Goal: Task Accomplishment & Management: Manage account settings

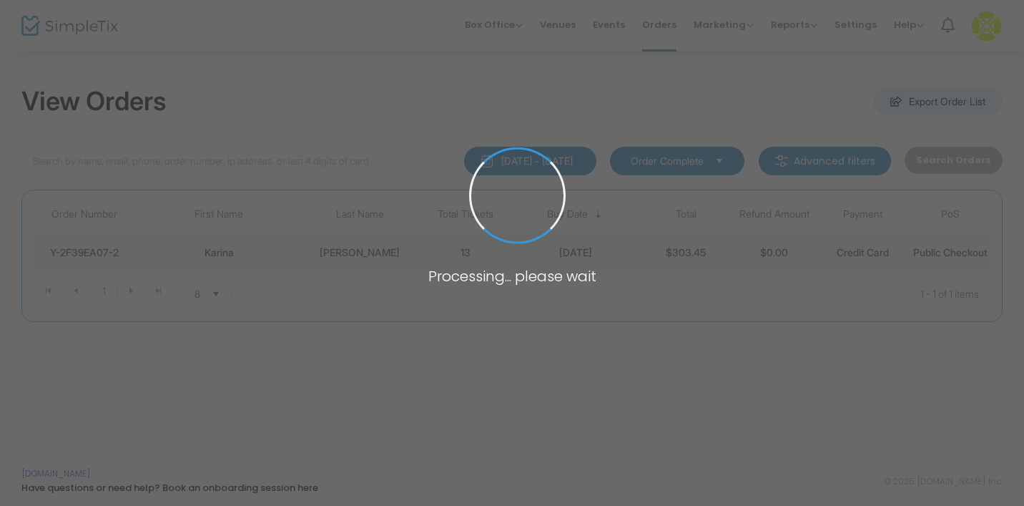
type input "[DEMOGRAPHIC_DATA]"
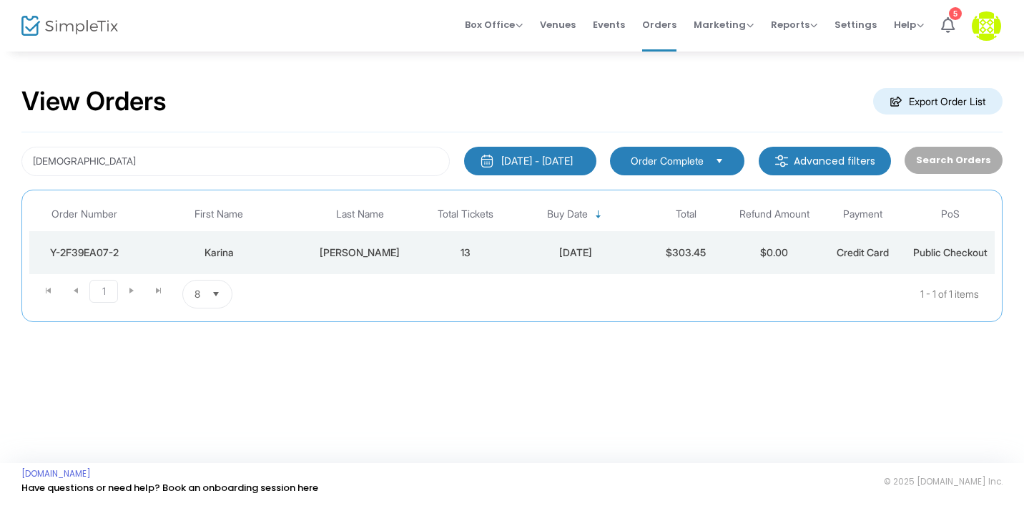
click at [289, 247] on div "Karina" at bounding box center [219, 252] width 152 height 14
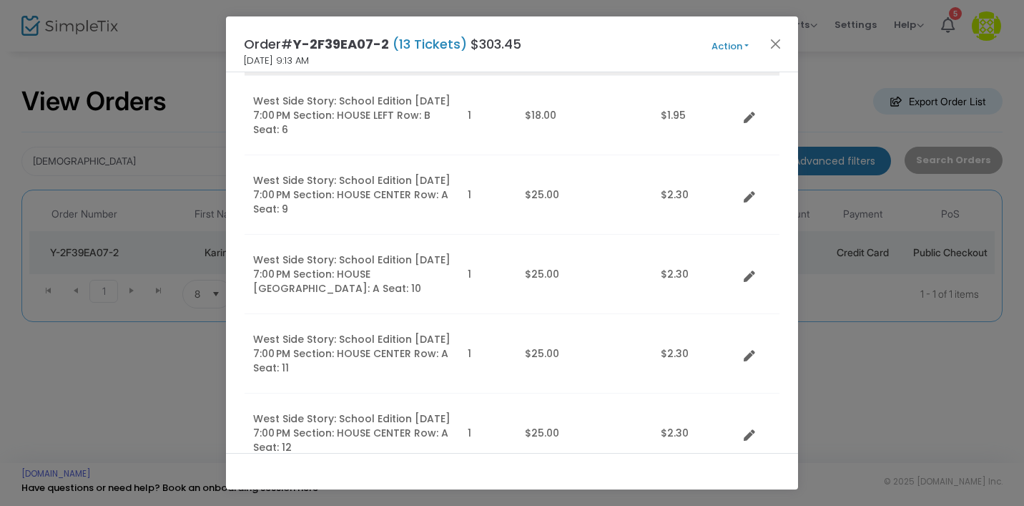
scroll to position [407, 0]
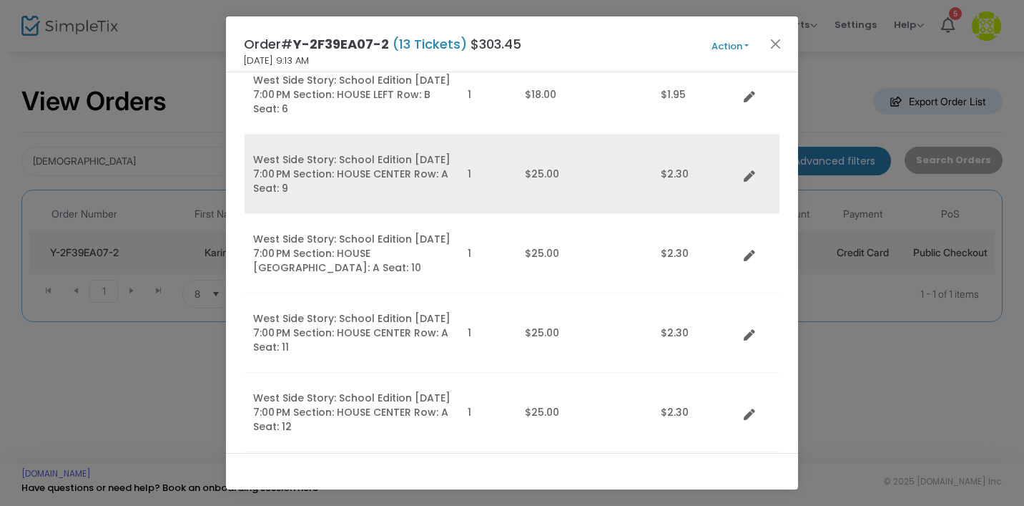
click at [755, 172] on link "Data table" at bounding box center [754, 174] width 14 height 14
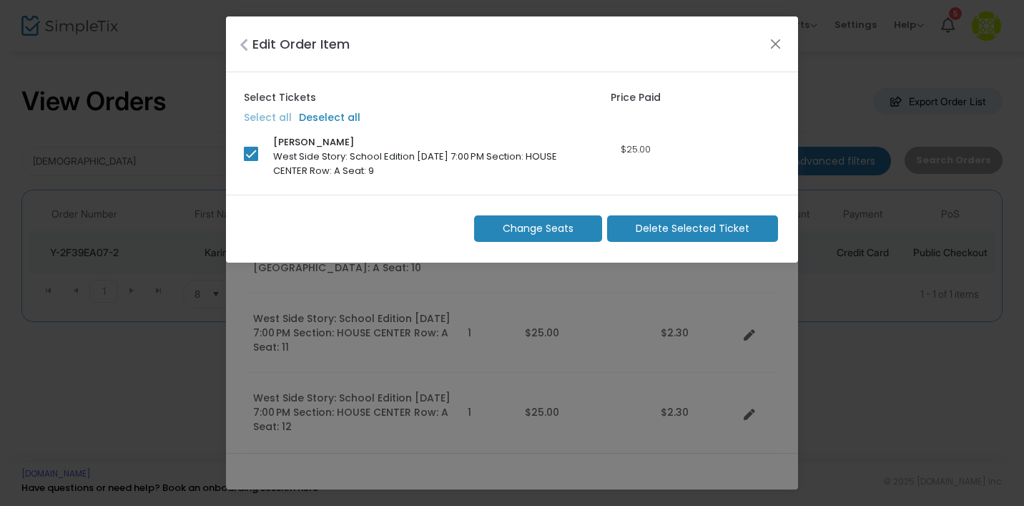
click at [570, 222] on span "Change Seats" at bounding box center [538, 228] width 71 height 15
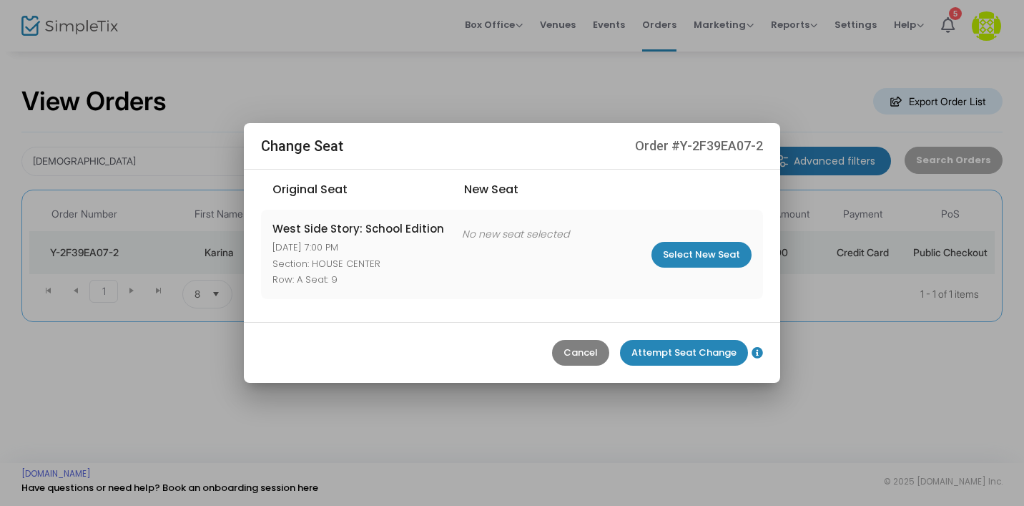
scroll to position [1, 0]
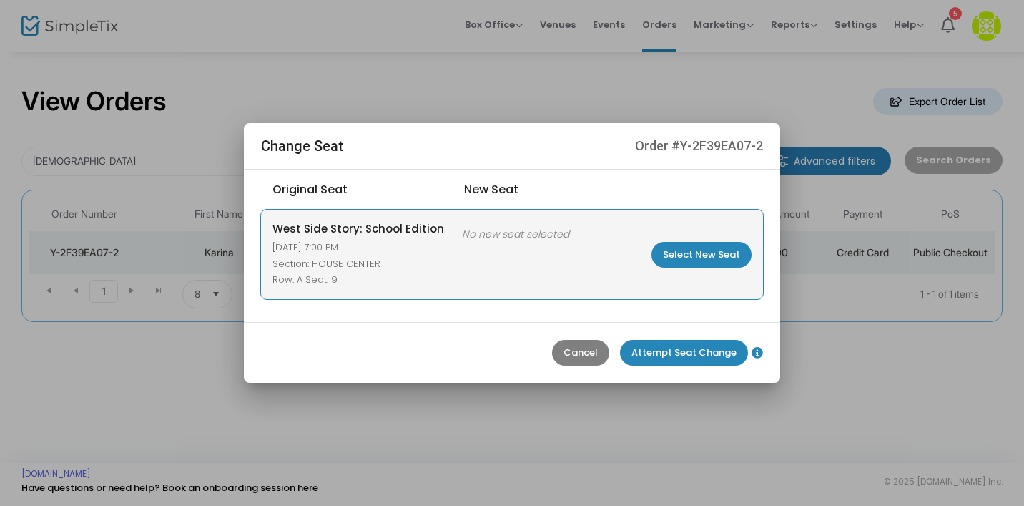
click at [713, 259] on m-button "Select New Seat" at bounding box center [702, 255] width 100 height 26
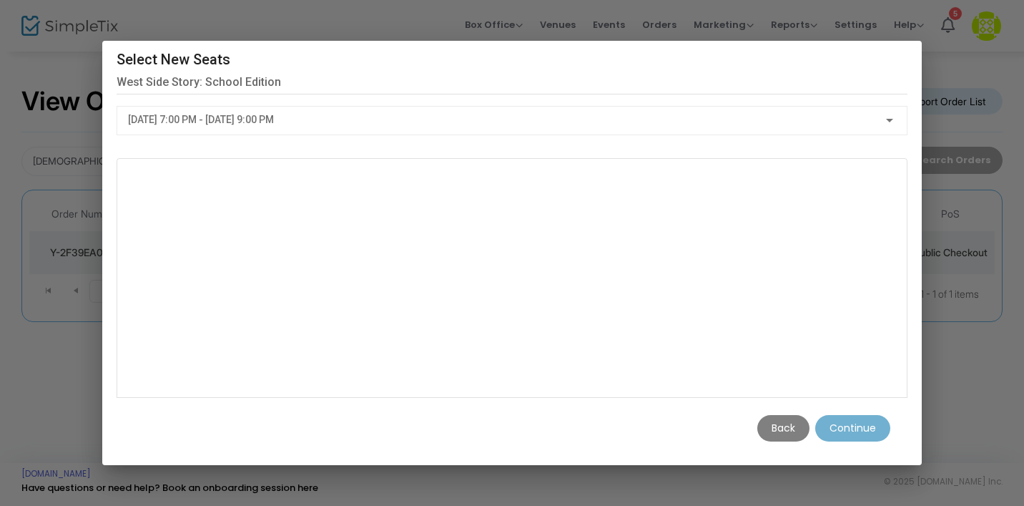
click at [740, 107] on div "[DATE] 7:00 PM - [DATE] 9:00 PM" at bounding box center [512, 117] width 768 height 26
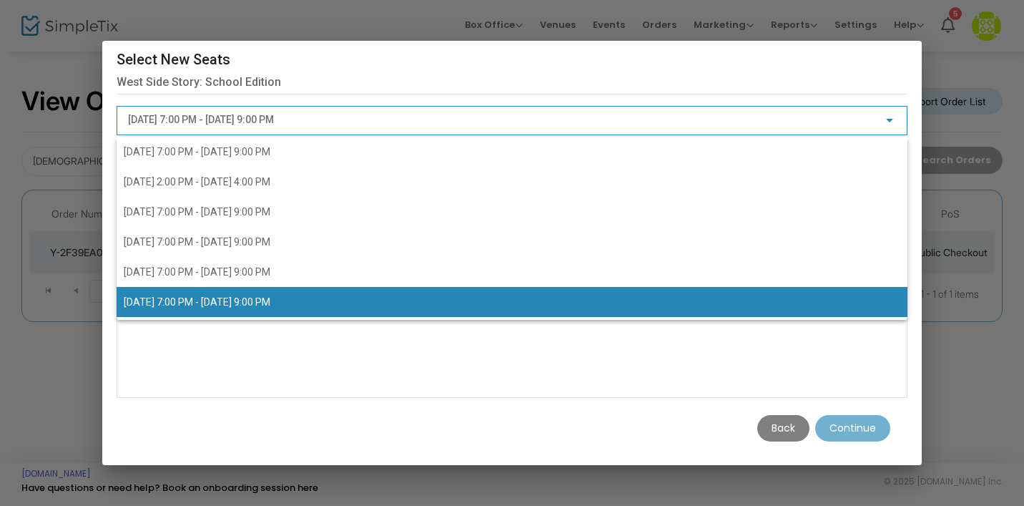
scroll to position [40, 0]
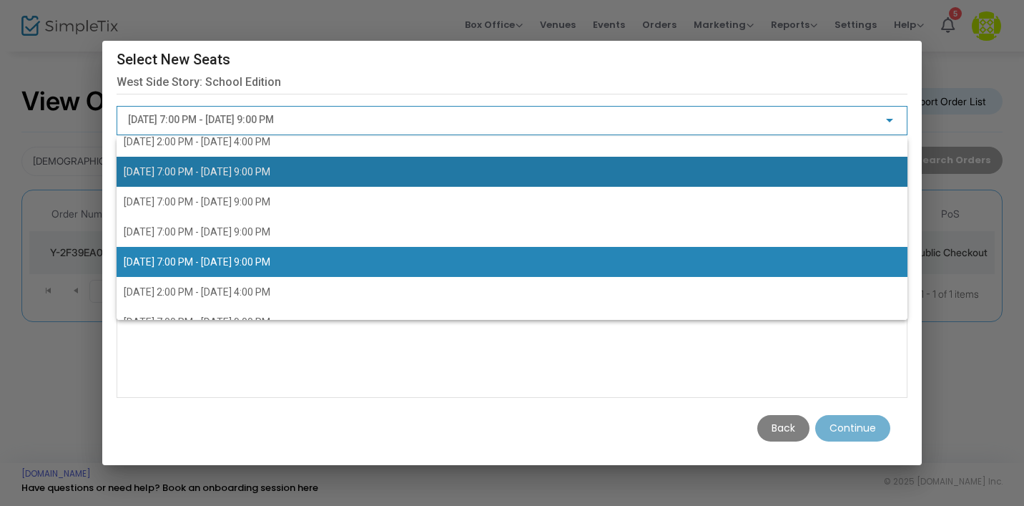
click at [629, 185] on span "[DATE] 7:00 PM - [DATE] 9:00 PM" at bounding box center [512, 172] width 777 height 30
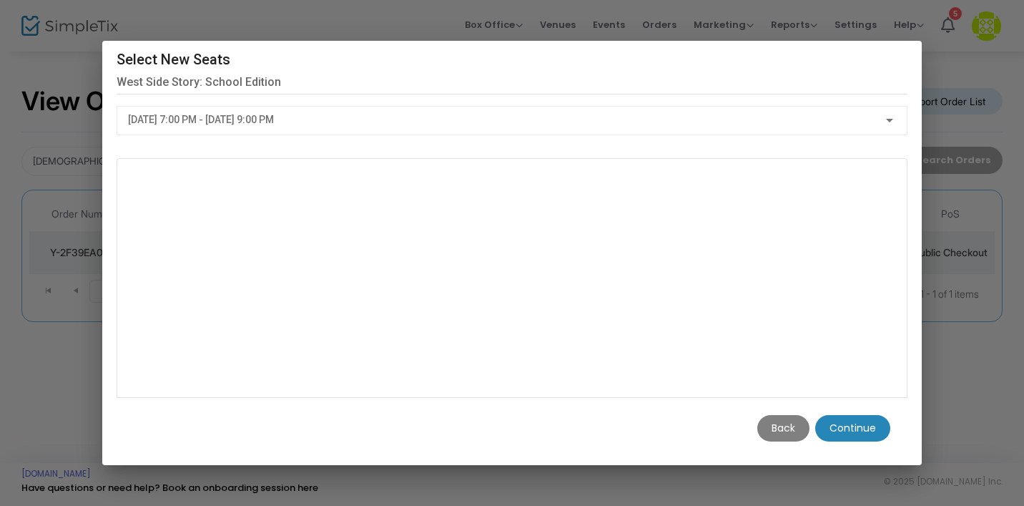
click at [870, 425] on m-button "Continue" at bounding box center [852, 428] width 75 height 26
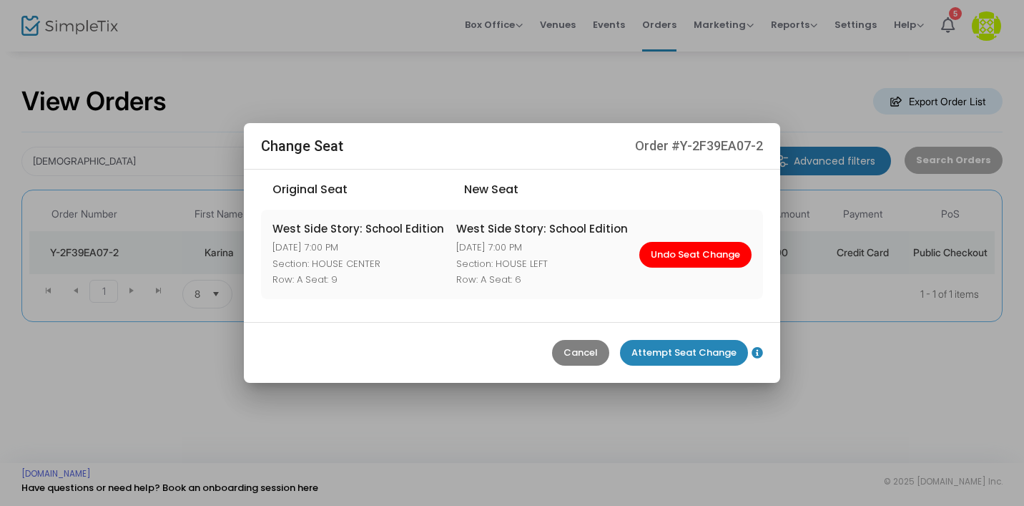
click at [724, 347] on m-button "Attempt Seat Change" at bounding box center [684, 353] width 128 height 26
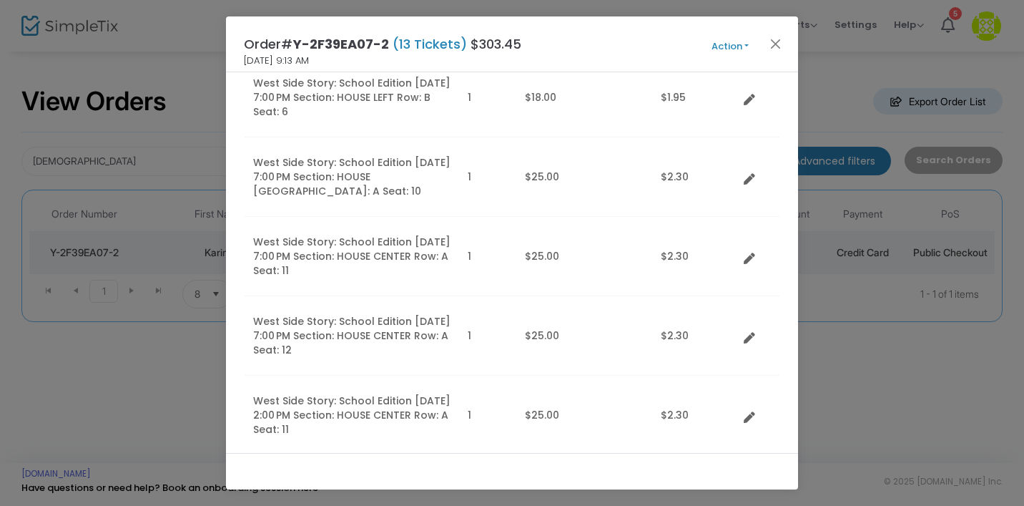
scroll to position [400, 0]
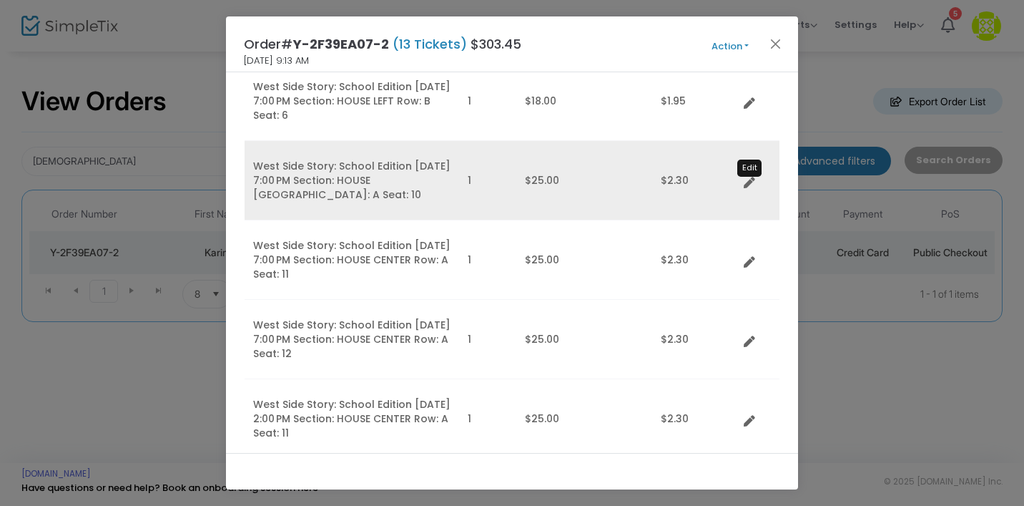
click at [748, 180] on icon "Data table" at bounding box center [749, 182] width 11 height 11
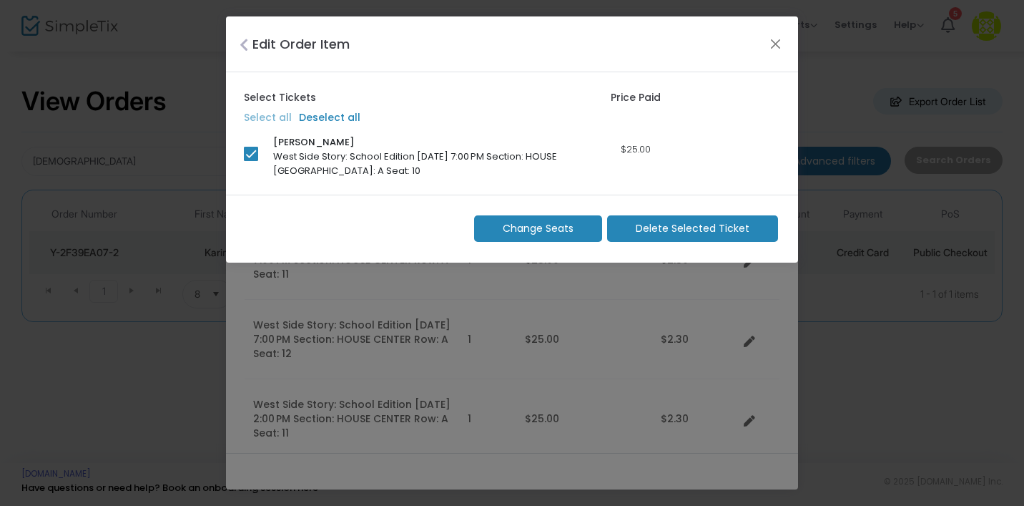
click at [564, 224] on span "Change Seats" at bounding box center [538, 228] width 71 height 15
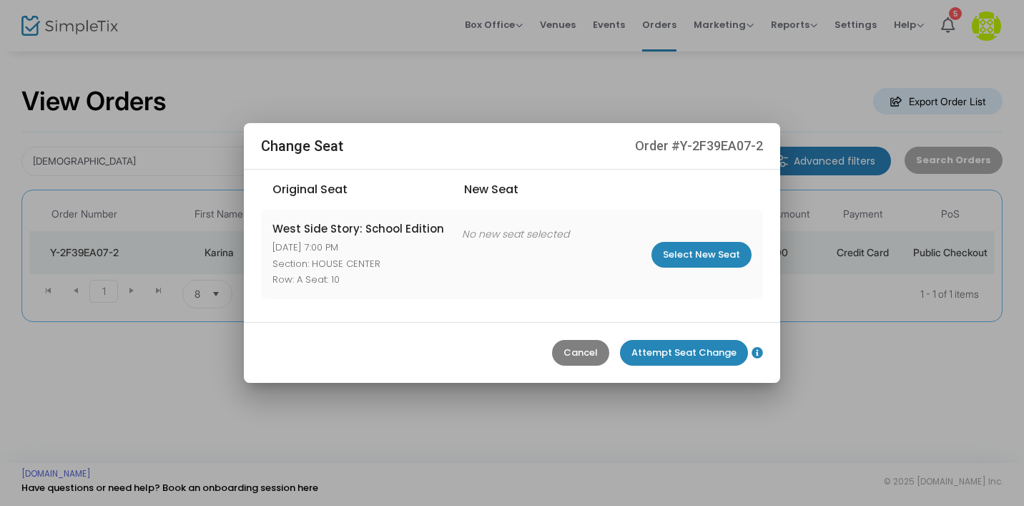
scroll to position [1, 0]
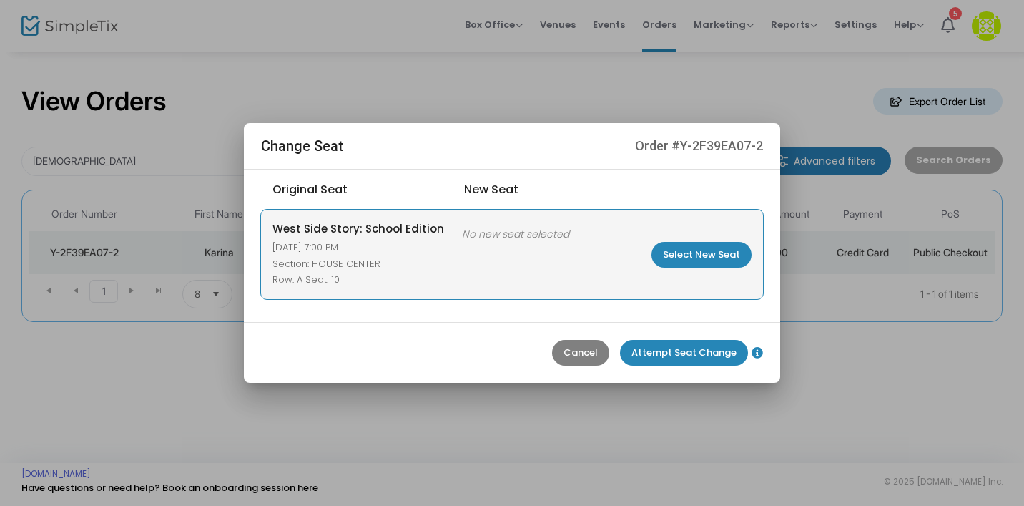
click at [725, 252] on m-button "Select New Seat" at bounding box center [702, 255] width 100 height 26
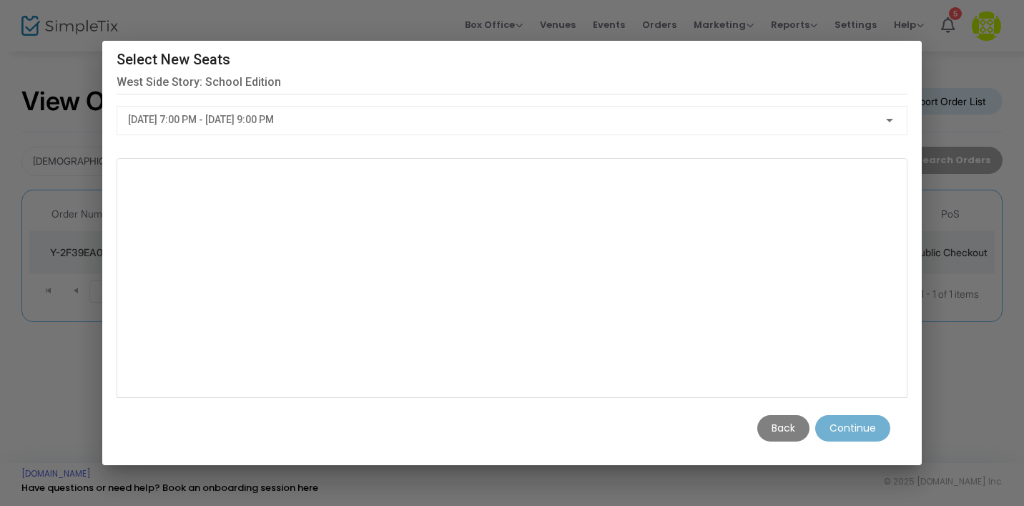
click at [743, 118] on div "[DATE] 7:00 PM - [DATE] 9:00 PM" at bounding box center [505, 119] width 755 height 11
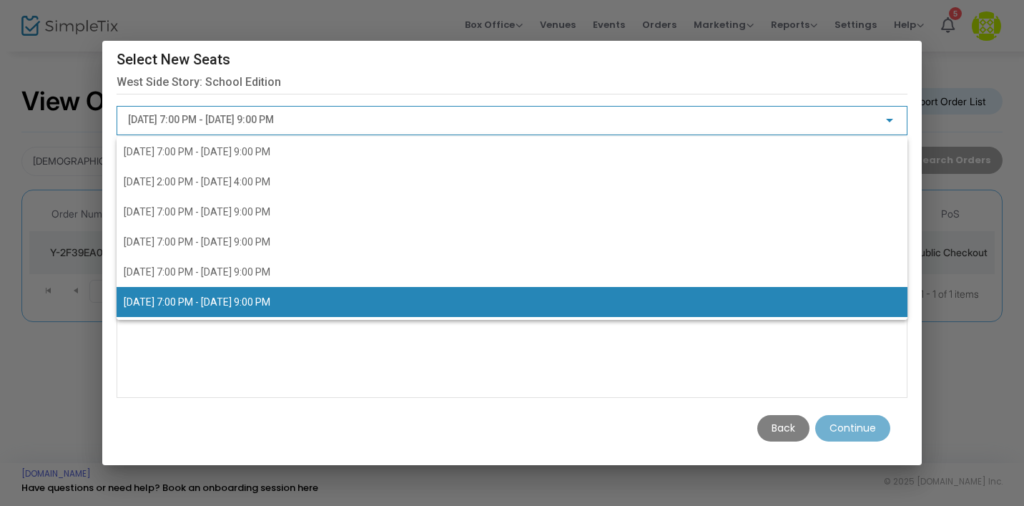
scroll to position [40, 0]
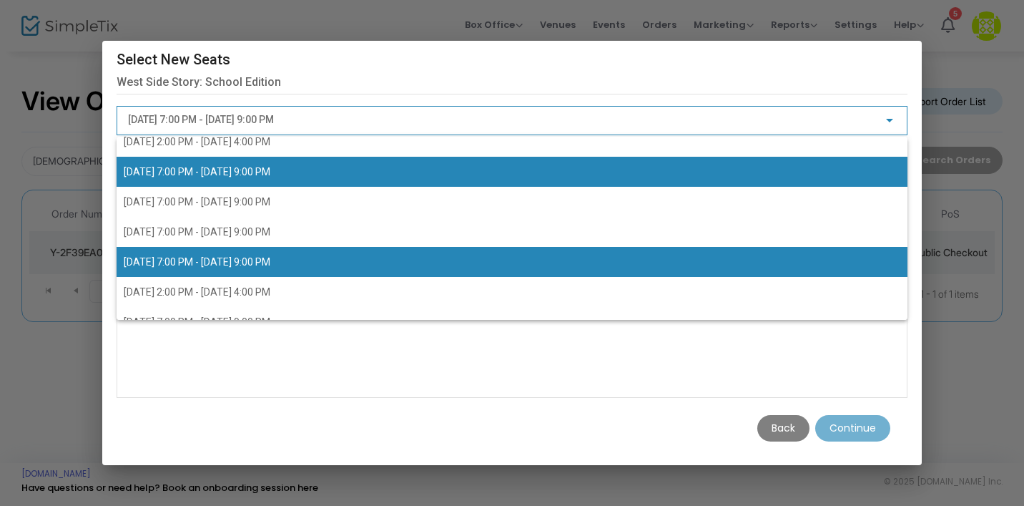
click at [653, 172] on span "[DATE] 7:00 PM - [DATE] 9:00 PM" at bounding box center [512, 172] width 777 height 30
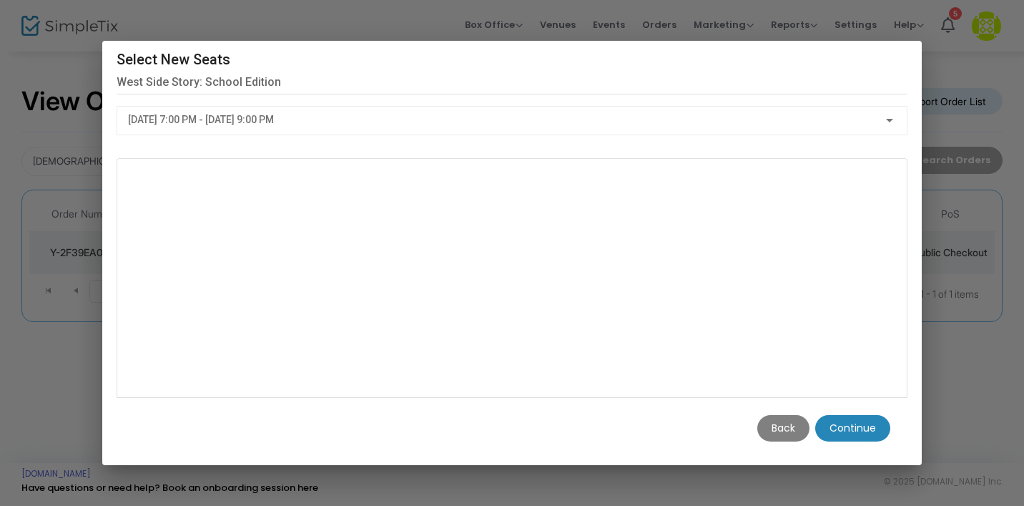
click at [849, 438] on m-button "Continue" at bounding box center [852, 428] width 75 height 26
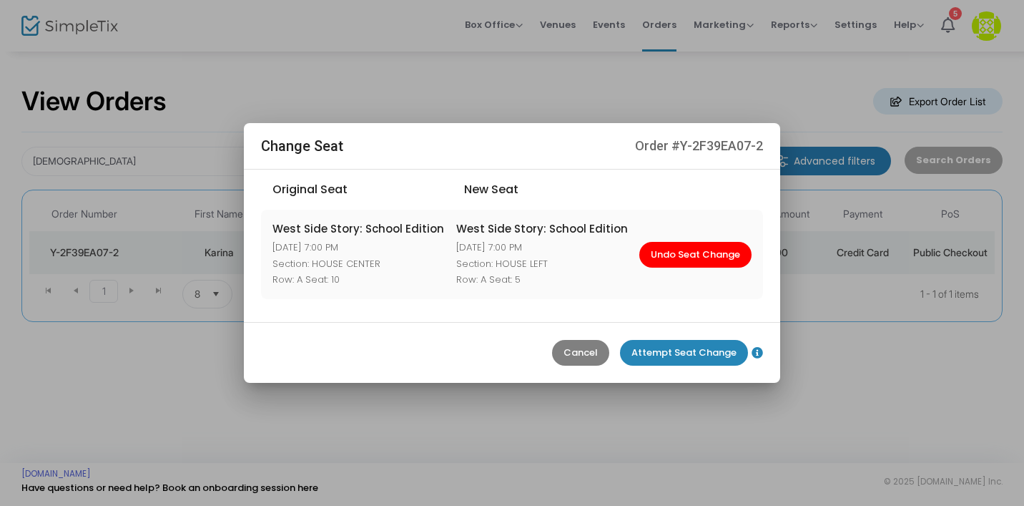
click at [665, 362] on m-button "Attempt Seat Change" at bounding box center [684, 353] width 128 height 26
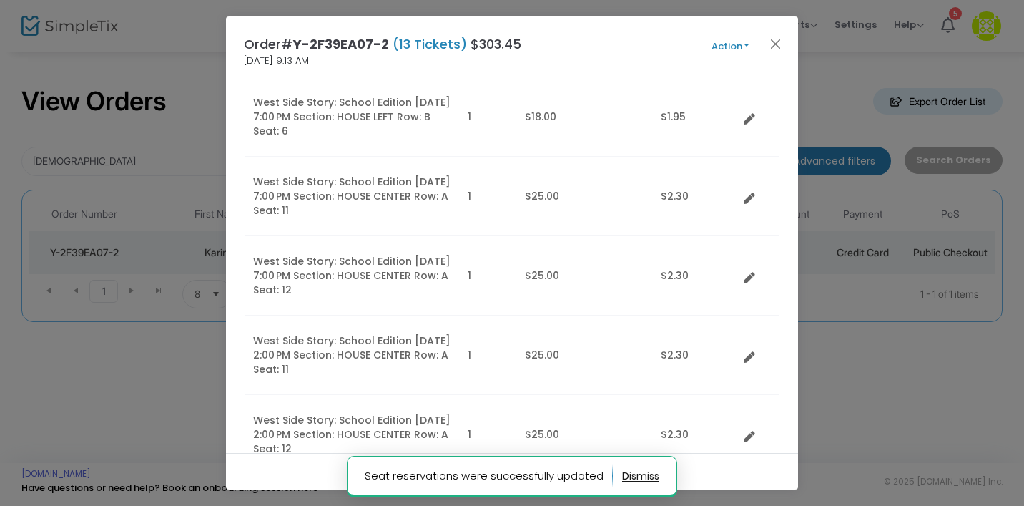
scroll to position [384, 0]
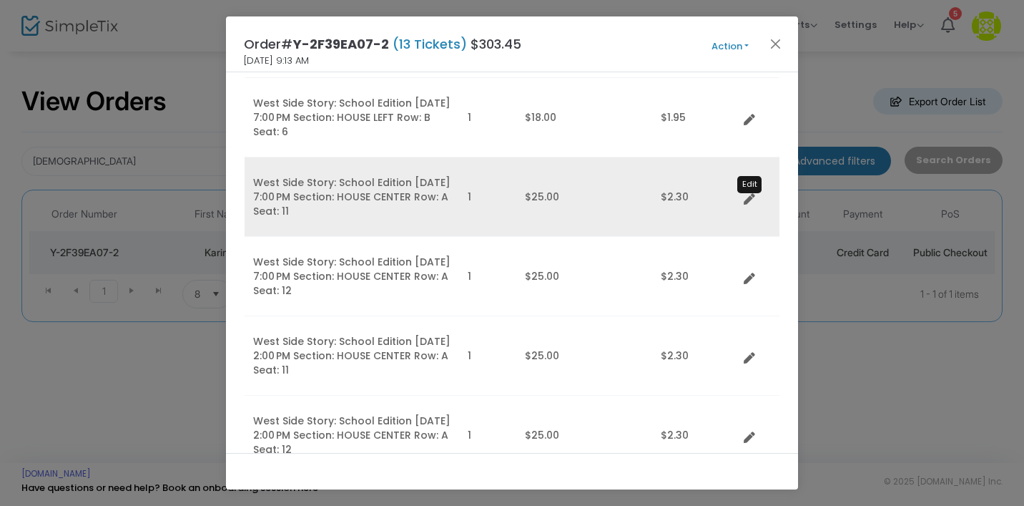
click at [749, 198] on icon "Data table" at bounding box center [749, 199] width 11 height 11
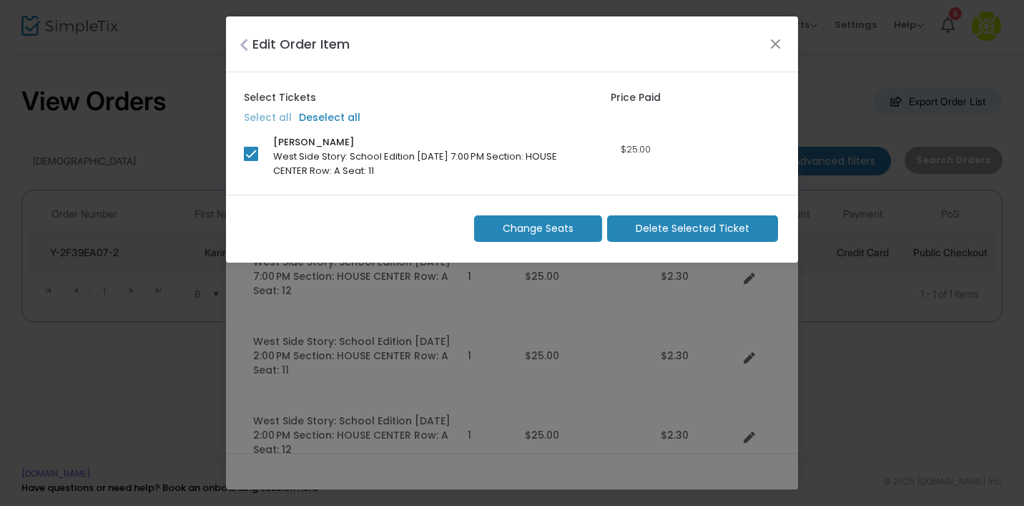
click at [552, 231] on span "Change Seats" at bounding box center [538, 228] width 71 height 15
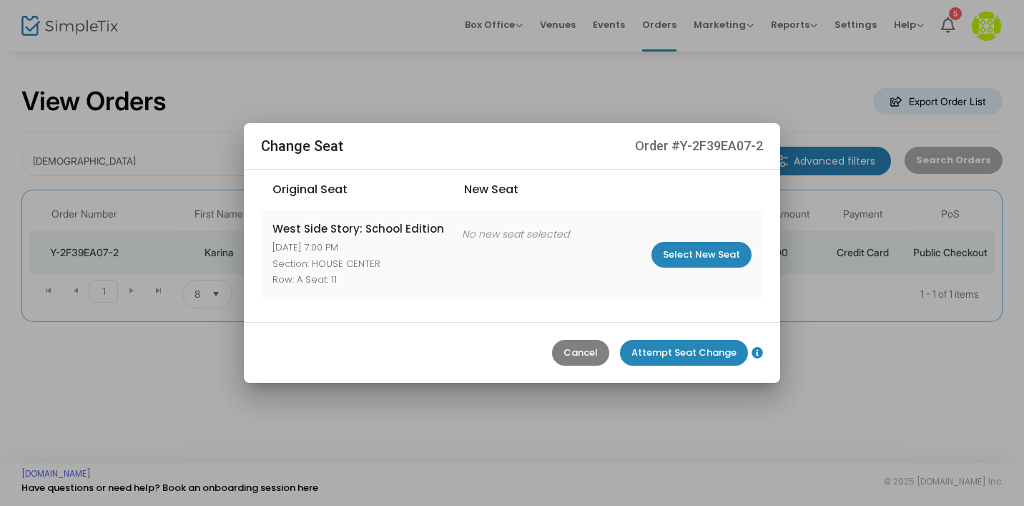
scroll to position [1, 0]
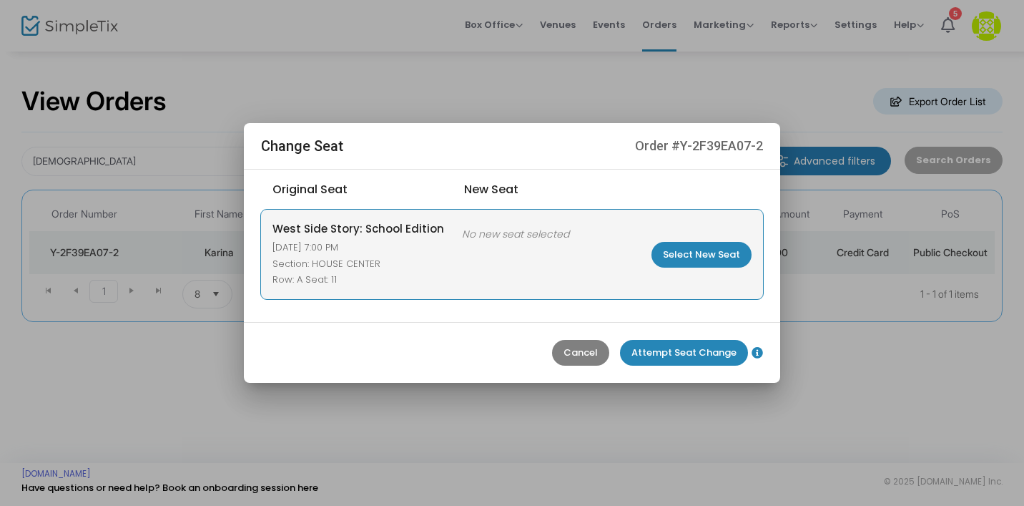
click at [726, 237] on div "West Side Story: School Edition [DATE] 7:00 PM Section: HOUSE CENTER Row: A Sea…" at bounding box center [512, 254] width 502 height 89
click at [723, 253] on m-button "Select New Seat" at bounding box center [702, 255] width 100 height 26
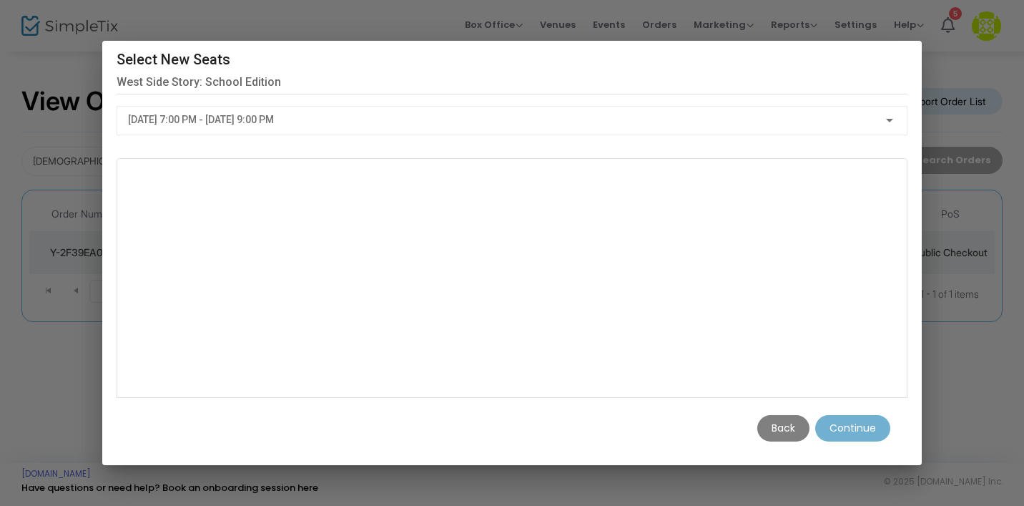
click at [497, 122] on div "[DATE] 7:00 PM - [DATE] 9:00 PM" at bounding box center [505, 119] width 755 height 11
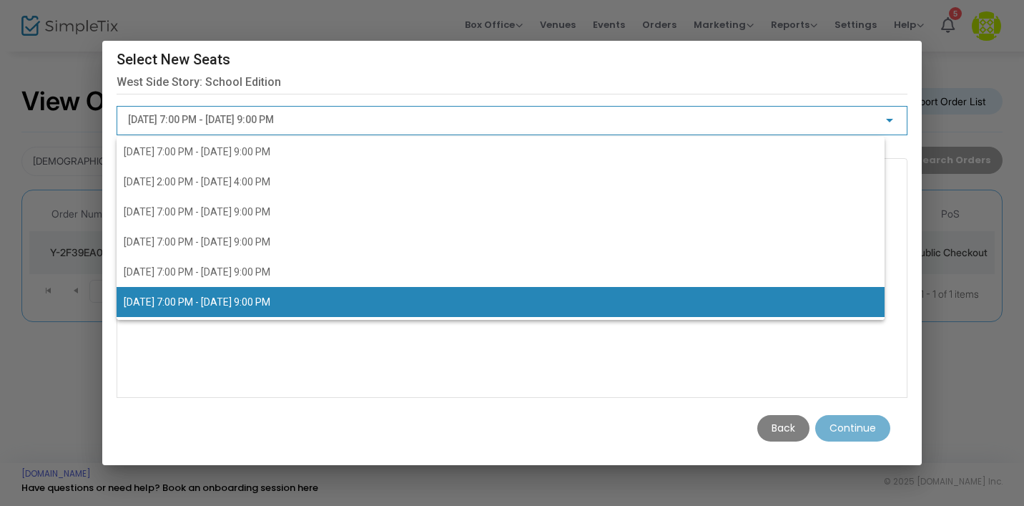
scroll to position [40, 0]
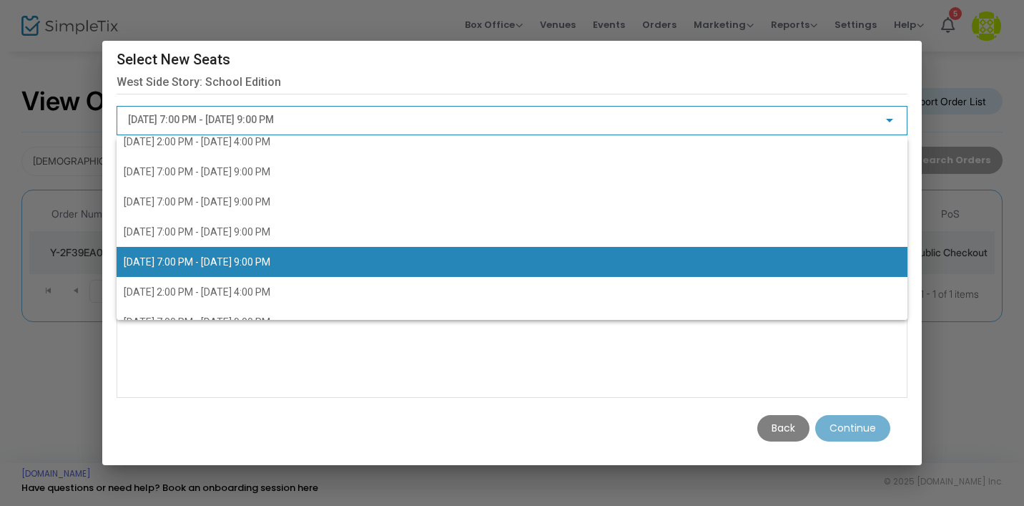
click at [797, 428] on div at bounding box center [512, 253] width 1024 height 506
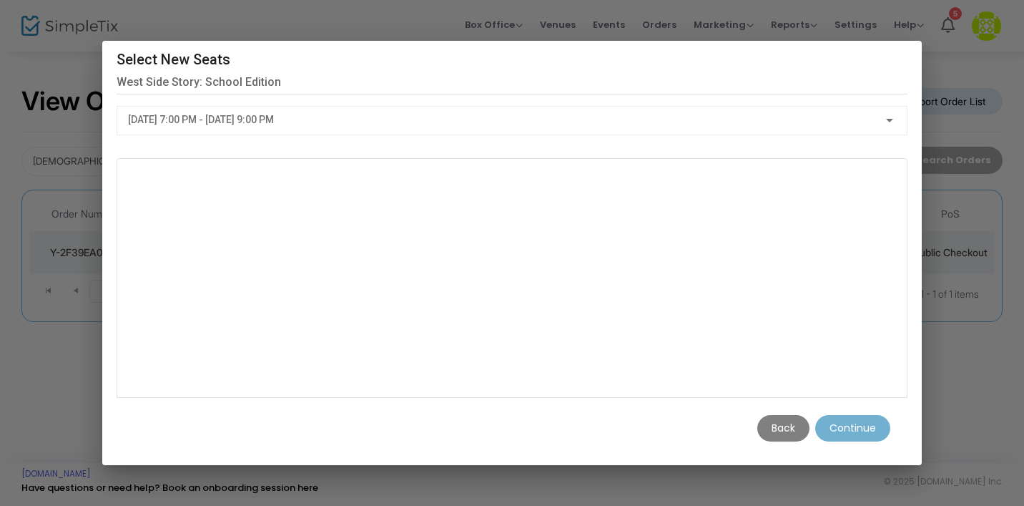
click at [797, 430] on m-button "Back" at bounding box center [783, 428] width 52 height 26
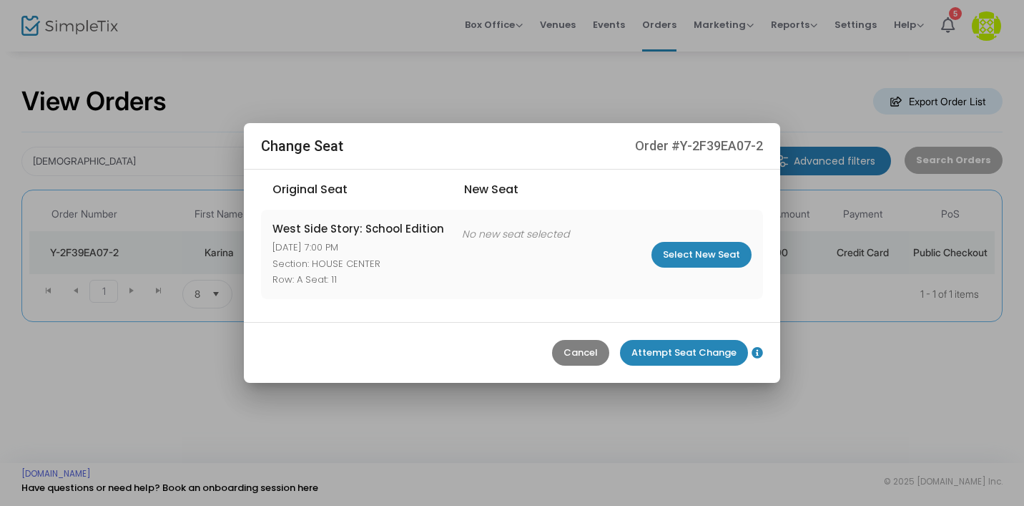
click at [587, 340] on m-button "Cancel" at bounding box center [580, 353] width 57 height 26
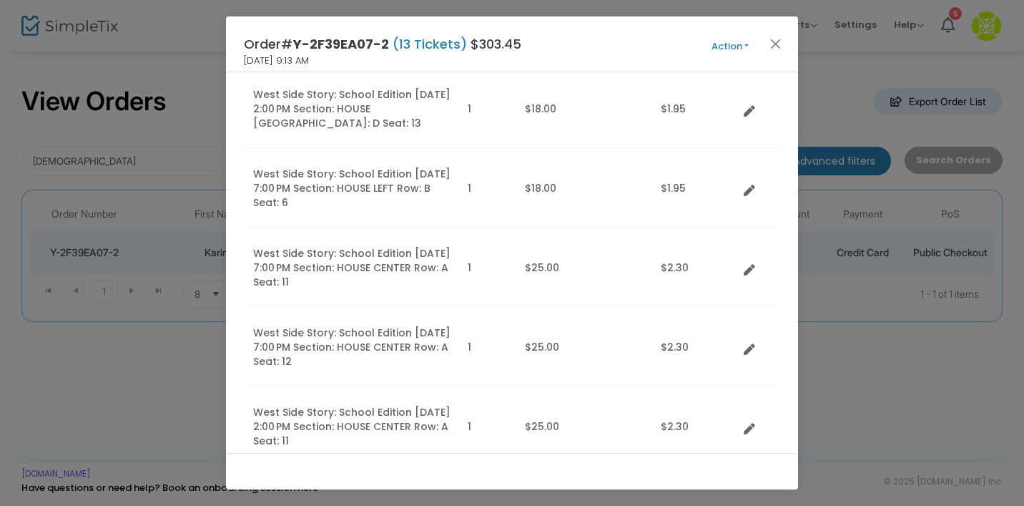
scroll to position [313, 0]
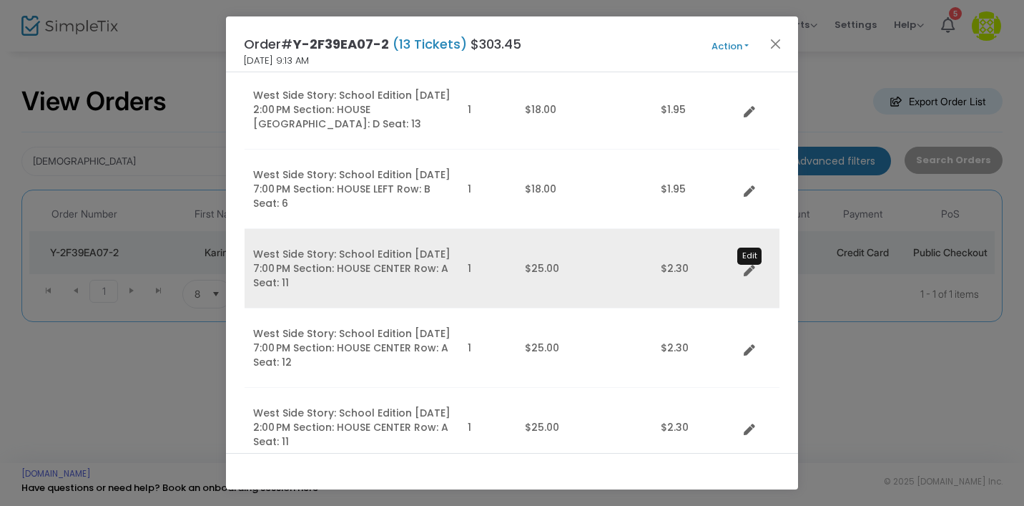
click at [744, 268] on icon "Data table" at bounding box center [749, 270] width 11 height 11
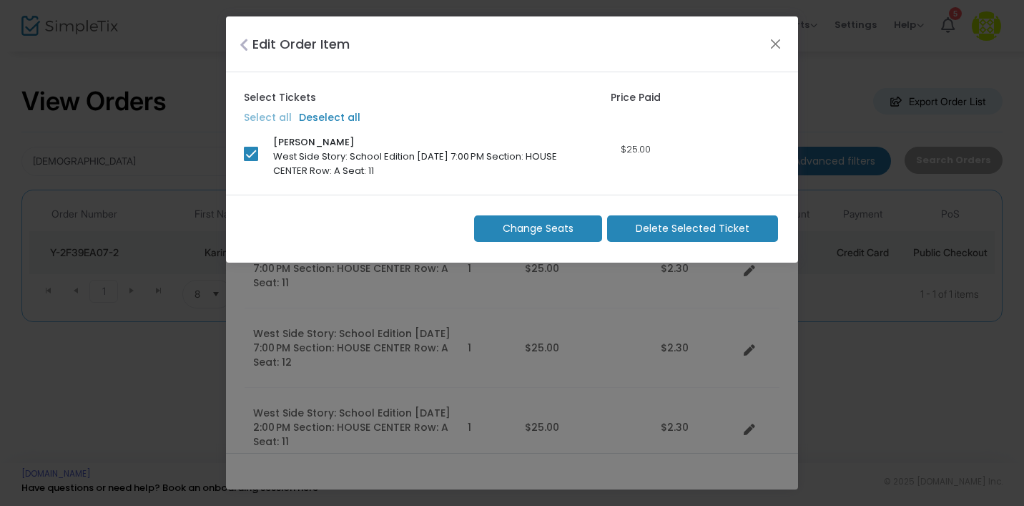
click at [556, 241] on m-button "Change Seats" at bounding box center [538, 228] width 128 height 26
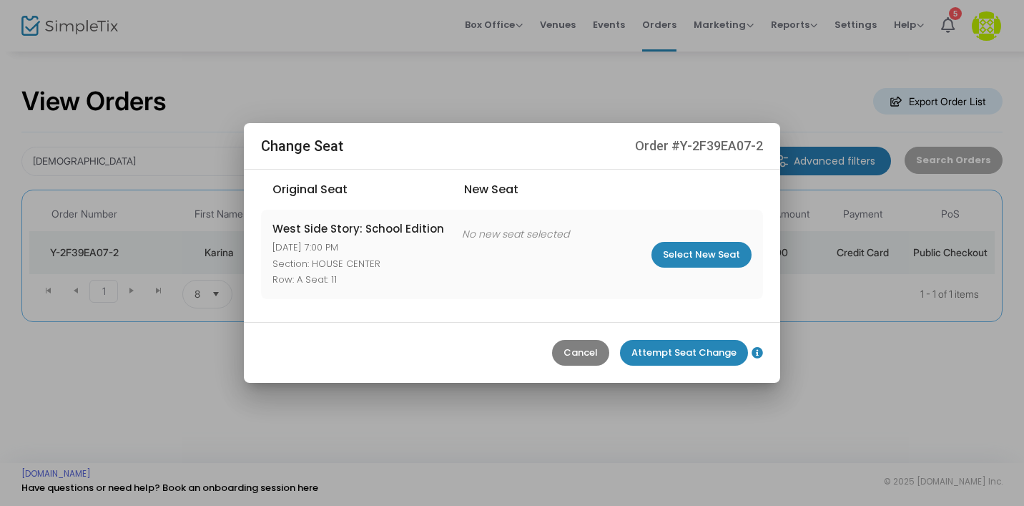
click at [579, 350] on m-button "Cancel" at bounding box center [580, 353] width 57 height 26
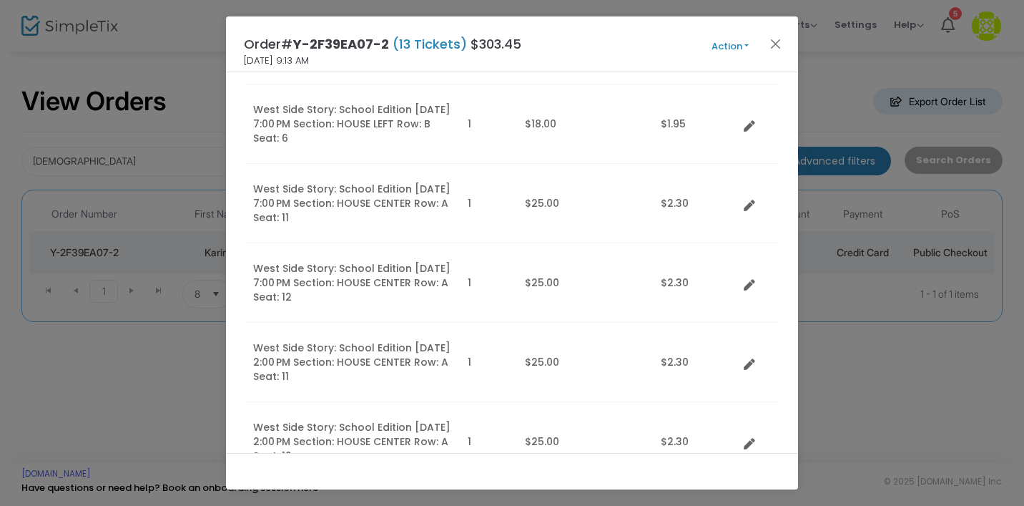
scroll to position [377, 0]
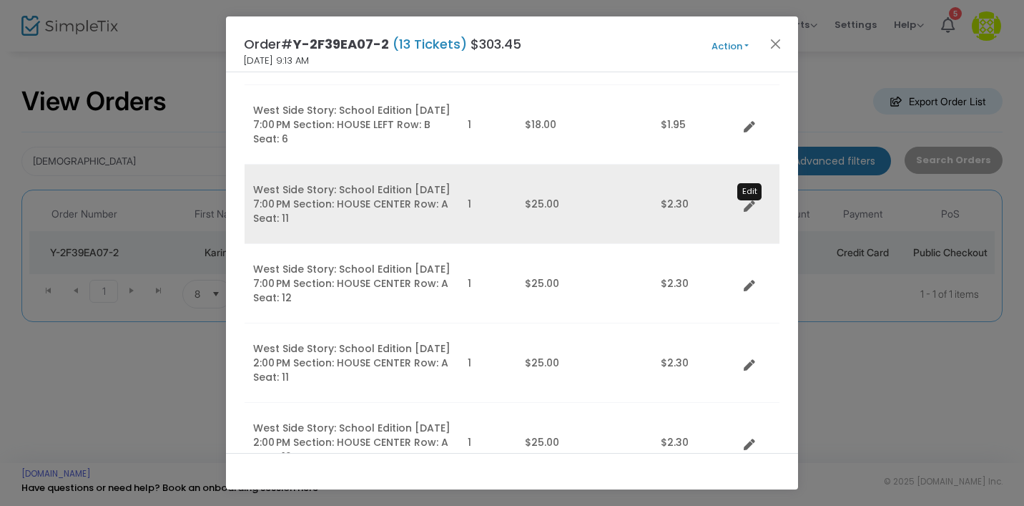
click at [747, 207] on icon "Data table" at bounding box center [749, 206] width 11 height 11
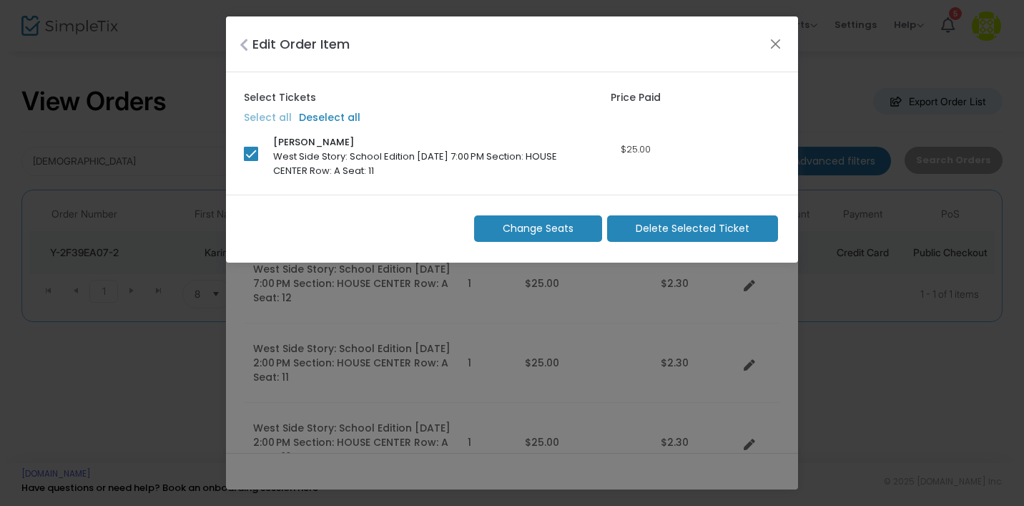
click at [573, 223] on span "Change Seats" at bounding box center [538, 228] width 71 height 15
